Goal: Task Accomplishment & Management: Use online tool/utility

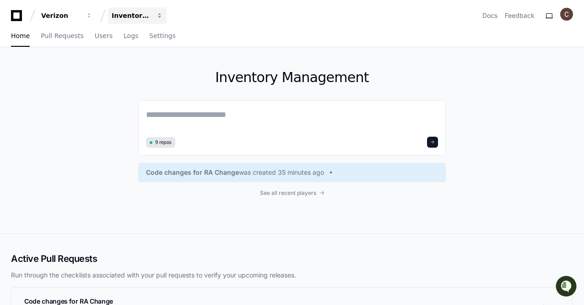
click at [93, 16] on span "button" at bounding box center [89, 15] width 6 height 6
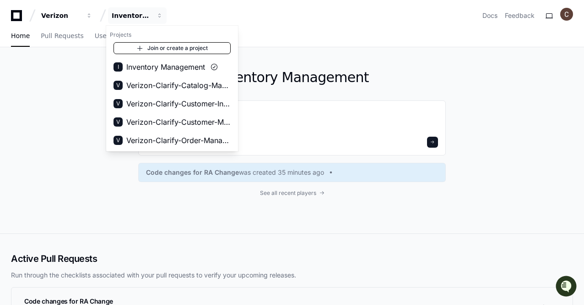
click at [168, 49] on link "Join or create a project" at bounding box center [172, 48] width 117 height 12
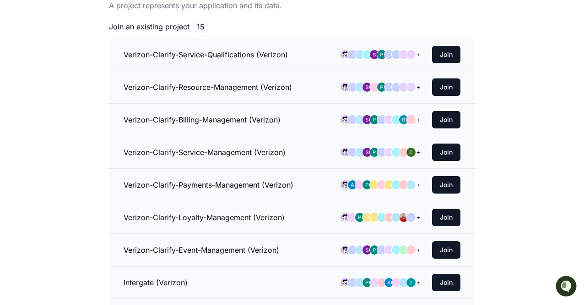
scroll to position [45, 0]
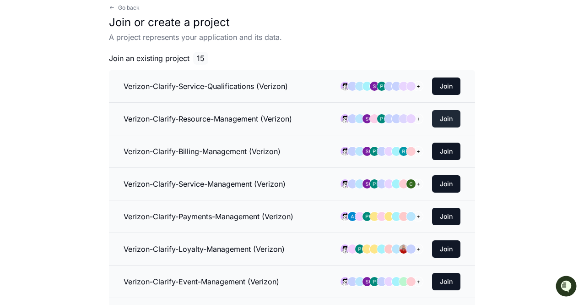
click at [446, 115] on button "Join" at bounding box center [446, 118] width 28 height 17
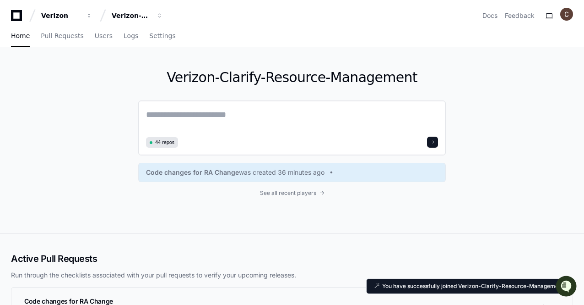
click at [263, 106] on div "44 repos" at bounding box center [292, 127] width 308 height 55
click at [222, 116] on textarea at bounding box center [292, 121] width 292 height 26
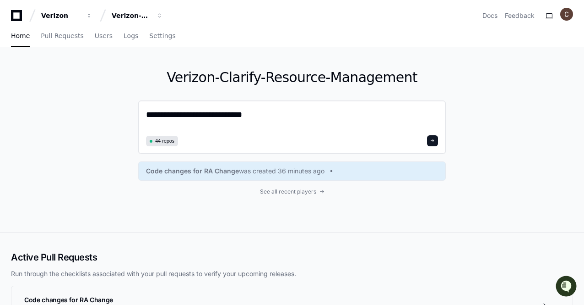
type textarea "**********"
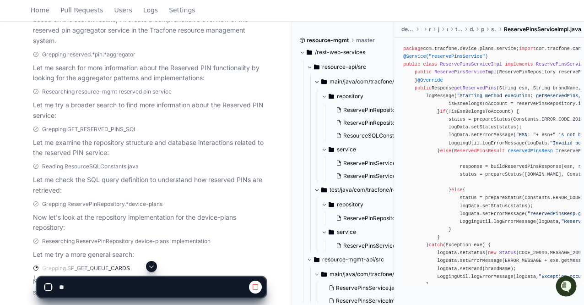
scroll to position [311, 0]
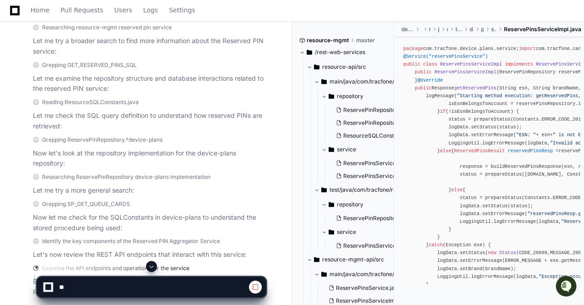
click at [199, 195] on div "PlayerZero 2 minutes ago Thinking Researching reserved pin aggregator service T…" at bounding box center [140, 81] width 251 height 463
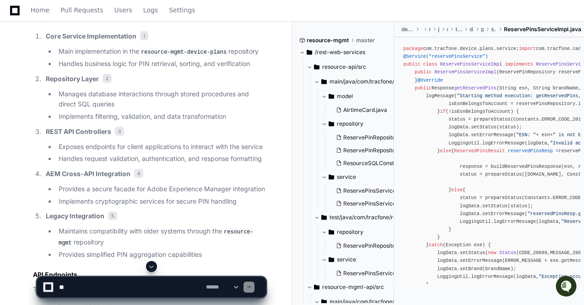
scroll to position [1004, 0]
